Goal: Find specific page/section: Find specific page/section

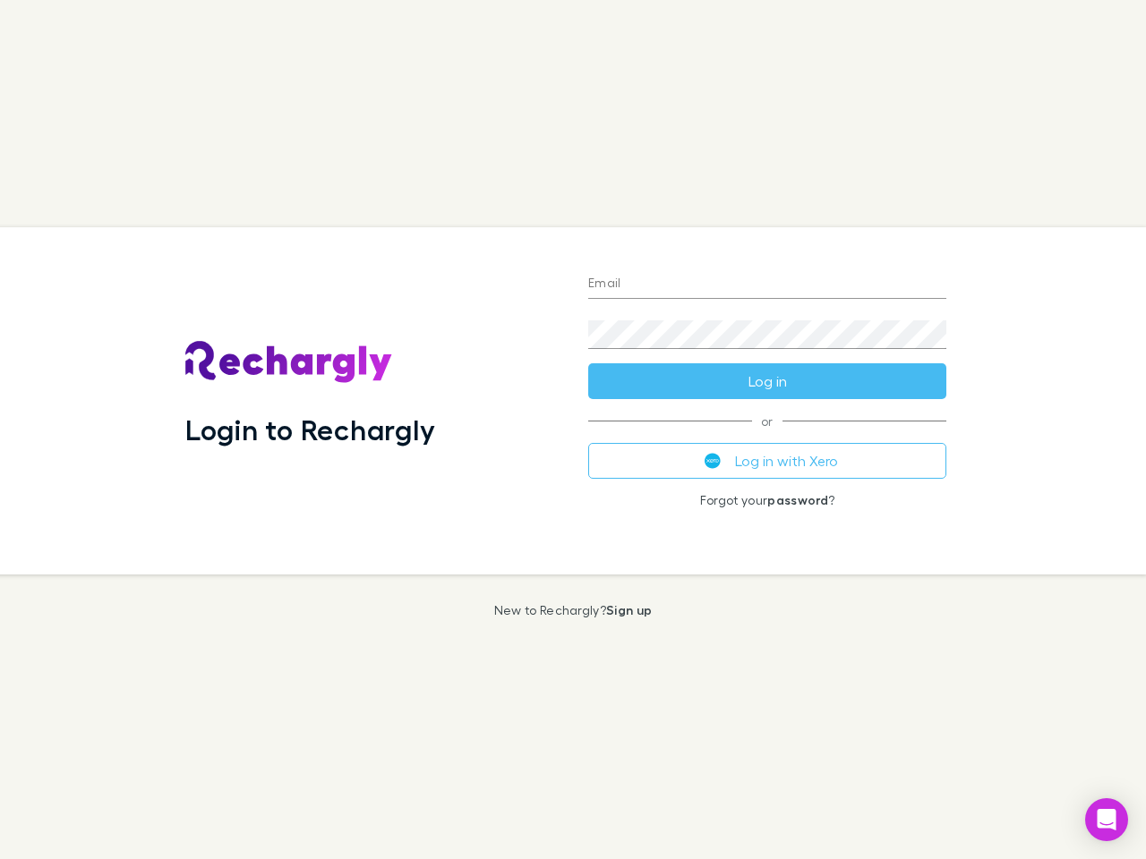
click at [573, 430] on div "Login to Rechargly" at bounding box center [372, 400] width 403 height 347
click at [767, 285] on input "Email" at bounding box center [767, 284] width 358 height 29
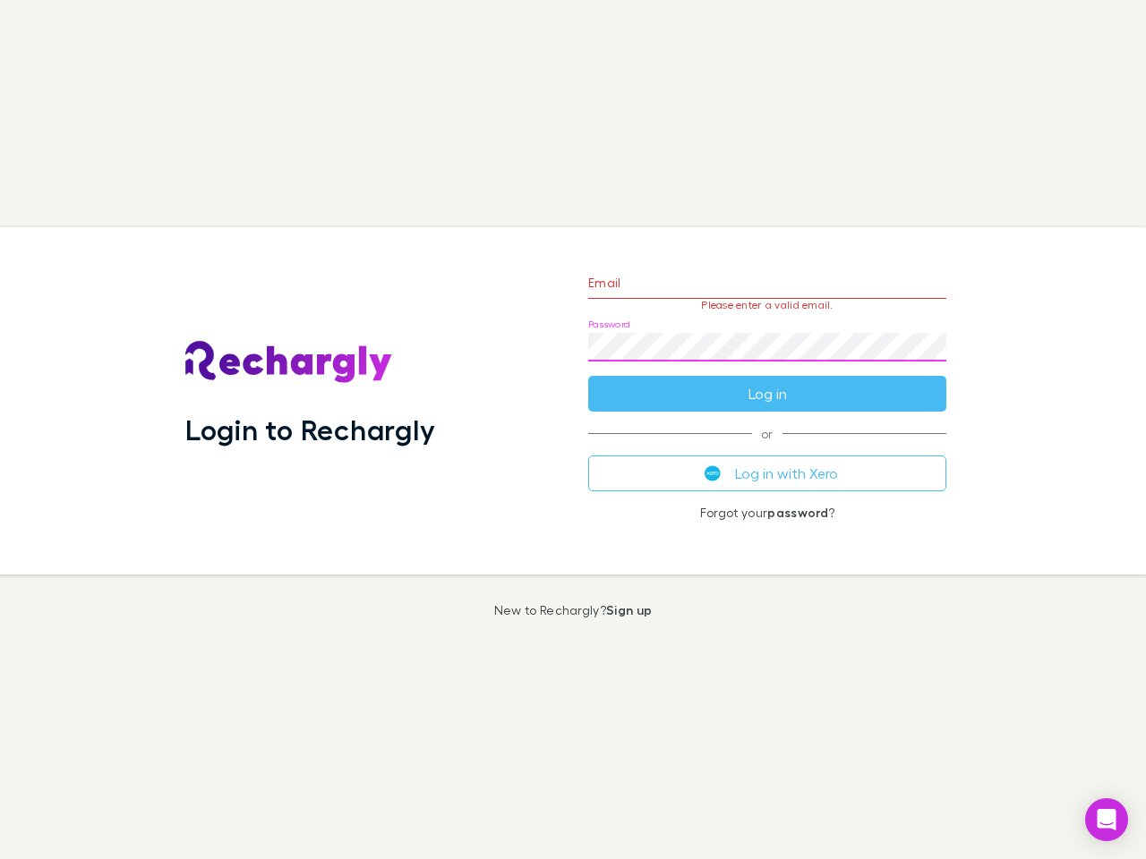
click at [767, 381] on form "Email Please enter a valid email. Password Log in" at bounding box center [767, 334] width 358 height 156
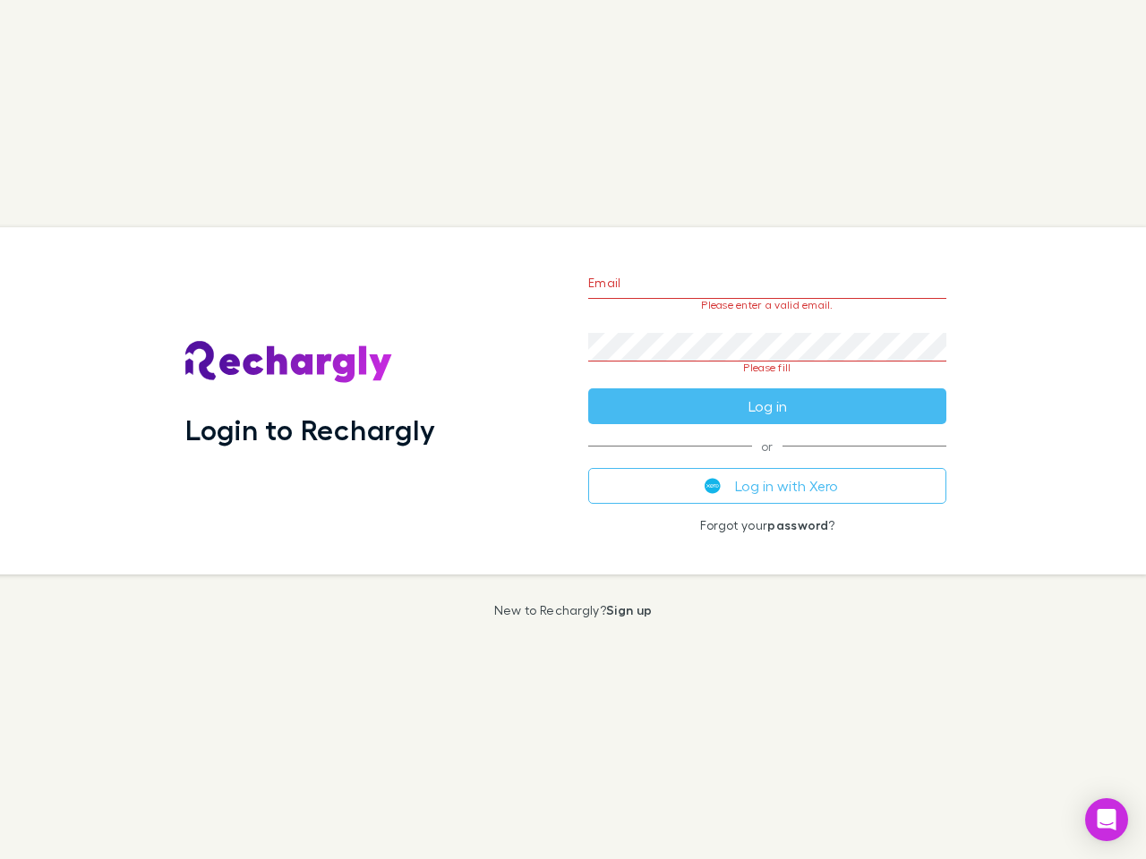
click at [767, 461] on div "Email Please enter a valid email. Password Please fill Log in or Log in with Xe…" at bounding box center [767, 400] width 387 height 347
click at [1107, 820] on icon "Open Intercom Messenger" at bounding box center [1107, 819] width 19 height 21
